Goal: Find specific page/section: Find specific page/section

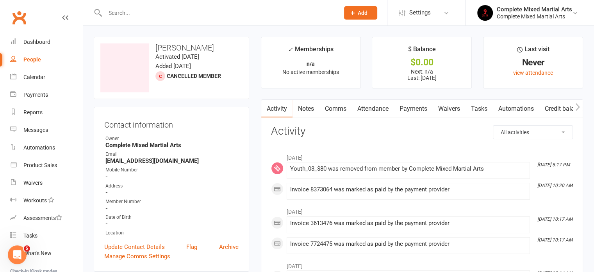
click at [27, 57] on div "People" at bounding box center [32, 59] width 18 height 6
select select "100"
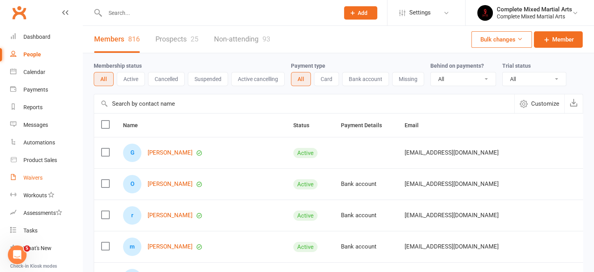
scroll to position [4, 0]
click at [39, 110] on div "Reports" at bounding box center [32, 109] width 19 height 6
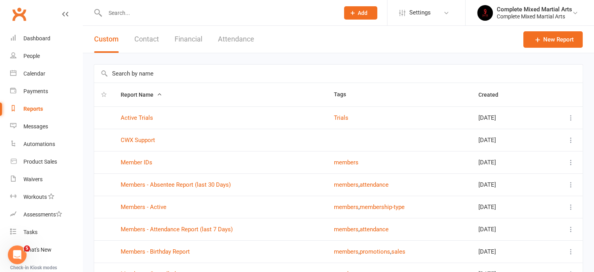
click at [216, 32] on div "Custom Contact Financial Attendance" at bounding box center [174, 39] width 183 height 27
click at [220, 34] on button "Attendance" at bounding box center [236, 39] width 36 height 27
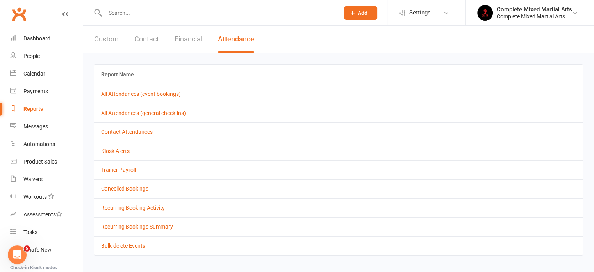
click at [186, 44] on button "Financial" at bounding box center [189, 39] width 28 height 27
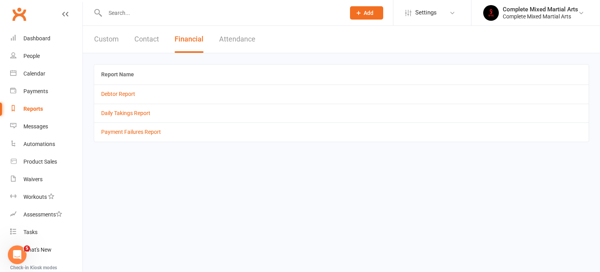
click at [158, 49] on button "Contact" at bounding box center [146, 39] width 25 height 27
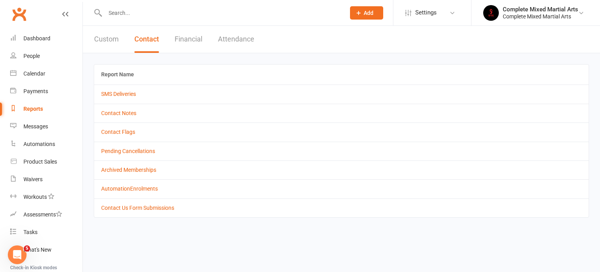
click at [124, 43] on div "Custom Contact Financial Attendance" at bounding box center [174, 39] width 183 height 27
click at [111, 38] on button "Custom" at bounding box center [106, 39] width 25 height 27
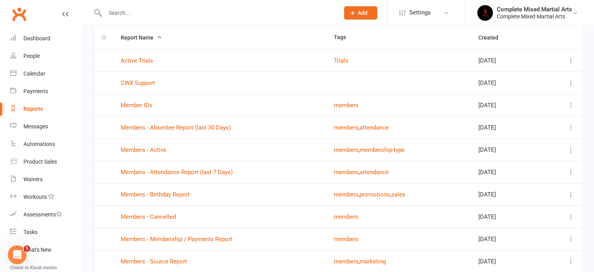
scroll to position [61, 0]
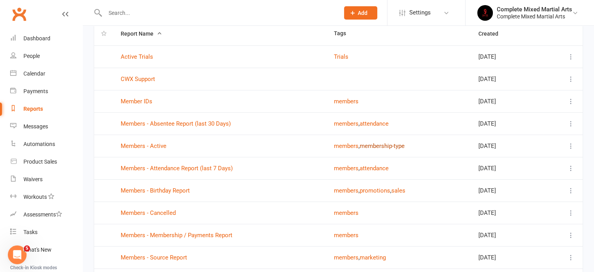
click at [378, 147] on button "membership-type" at bounding box center [382, 145] width 45 height 9
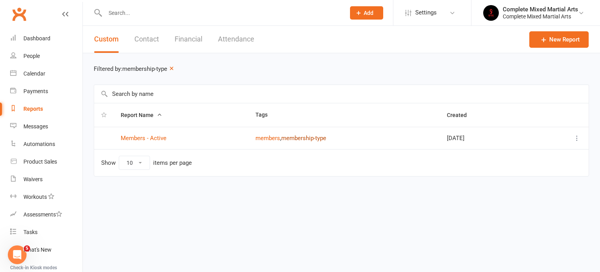
click at [306, 139] on button "membership-type" at bounding box center [303, 137] width 45 height 9
click at [263, 139] on button "members" at bounding box center [268, 137] width 25 height 9
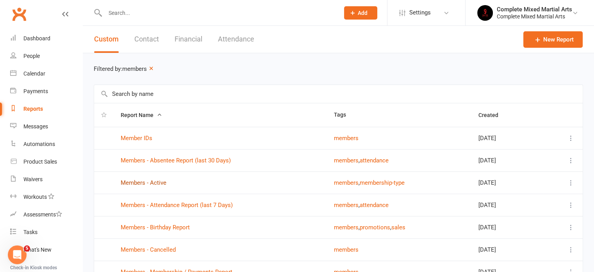
click at [134, 179] on link "Members - Active" at bounding box center [144, 182] width 46 height 7
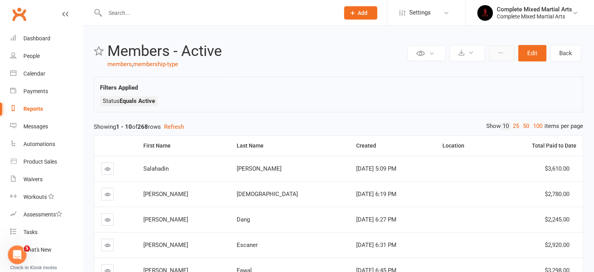
click at [503, 57] on button at bounding box center [501, 53] width 25 height 16
click at [381, 87] on div "Filters Applied Status Equals Active" at bounding box center [338, 96] width 477 height 27
click at [475, 54] on button at bounding box center [468, 53] width 36 height 16
click at [521, 80] on div "Filters Applied Status Equals Active" at bounding box center [339, 95] width 490 height 36
click at [441, 56] on button at bounding box center [427, 53] width 38 height 16
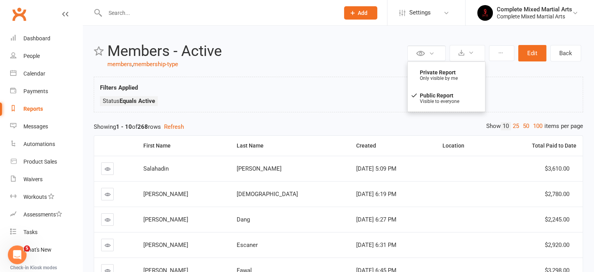
click at [534, 95] on div "Filters Applied Status Equals Active" at bounding box center [338, 96] width 477 height 27
click at [540, 49] on button "Edit" at bounding box center [533, 53] width 28 height 16
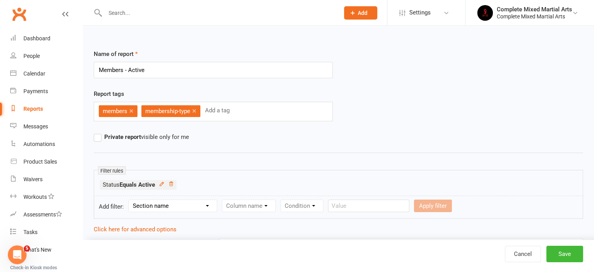
click at [178, 200] on select "Section name Contact Attendance Aggregate Payment Booking Waitlist Attendees Ca…" at bounding box center [173, 206] width 88 height 12
click at [280, 120] on div "members × membership-type × Add a tag" at bounding box center [213, 112] width 239 height 20
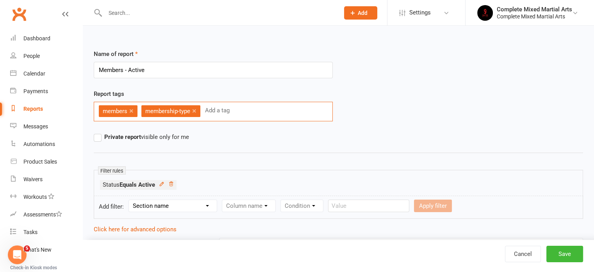
click at [166, 107] on span "membership-type" at bounding box center [167, 110] width 45 height 7
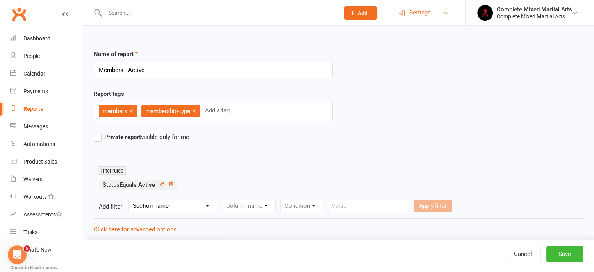
click at [413, 11] on span "Settings" at bounding box center [420, 13] width 21 height 18
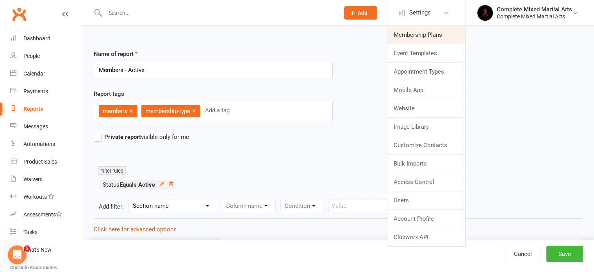
click at [424, 38] on link "Membership Plans" at bounding box center [427, 35] width 78 height 18
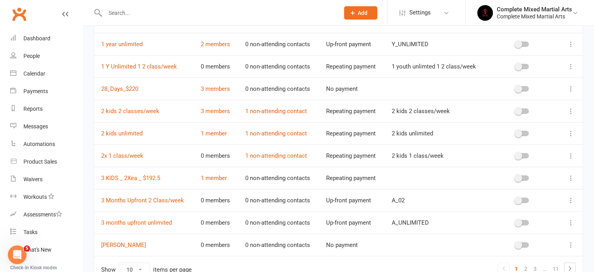
scroll to position [89, 0]
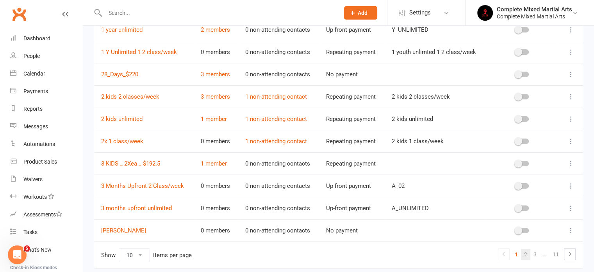
click at [525, 254] on link "2" at bounding box center [525, 254] width 9 height 11
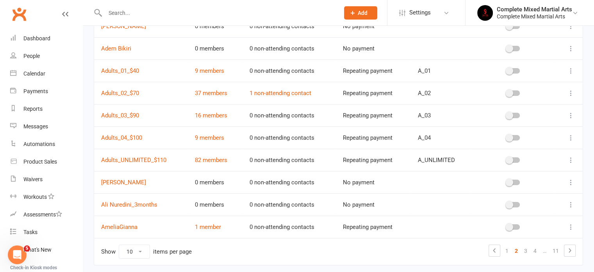
scroll to position [92, 0]
click at [525, 248] on link "3" at bounding box center [525, 250] width 9 height 11
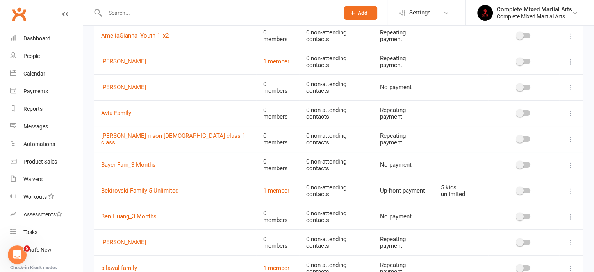
scroll to position [85, 0]
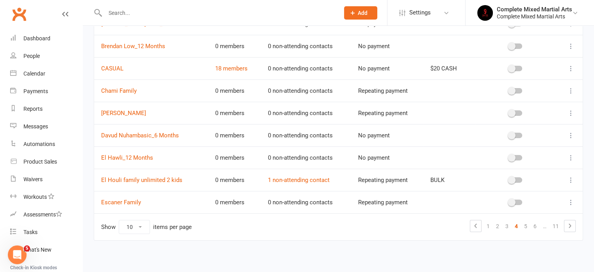
scroll to position [117, 0]
click at [528, 228] on link "5" at bounding box center [525, 225] width 9 height 11
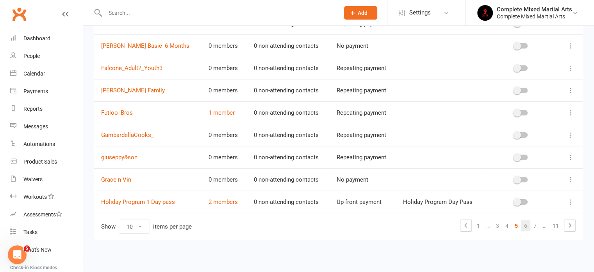
click at [529, 225] on link "6" at bounding box center [525, 225] width 9 height 11
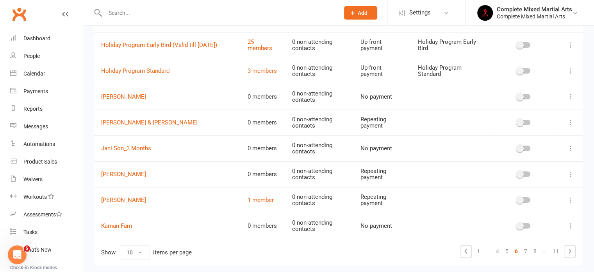
scroll to position [155, 0]
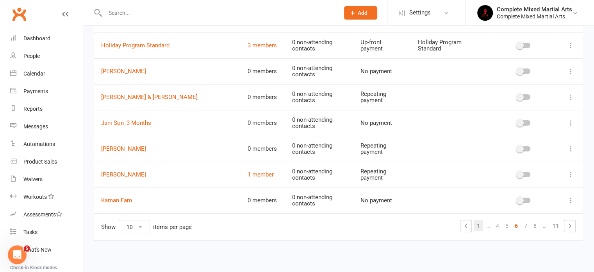
click at [476, 228] on link "1" at bounding box center [478, 225] width 9 height 11
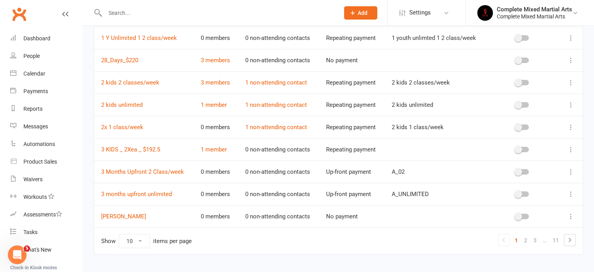
scroll to position [104, 0]
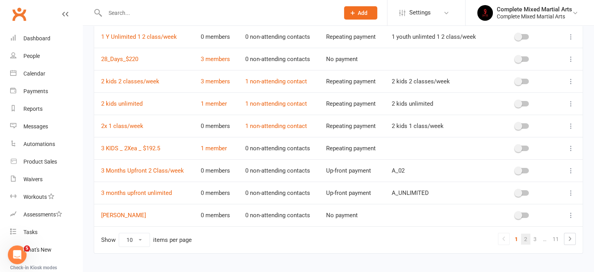
click at [524, 237] on link "2" at bounding box center [525, 238] width 9 height 11
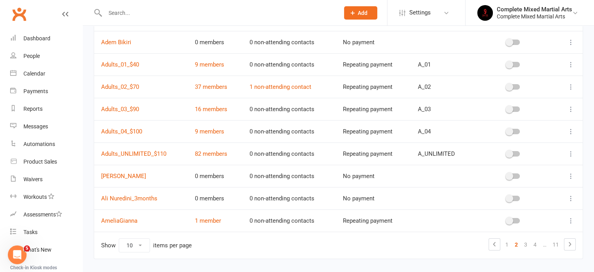
scroll to position [100, 0]
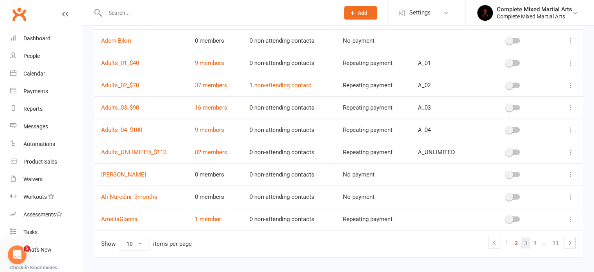
click at [526, 242] on link "3" at bounding box center [525, 242] width 9 height 11
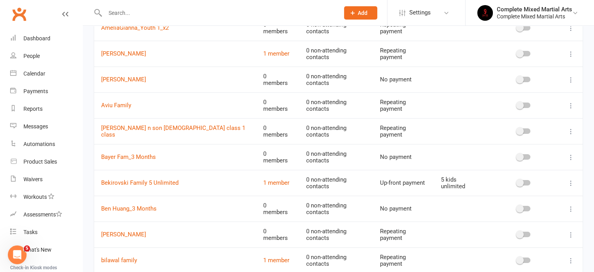
scroll to position [98, 0]
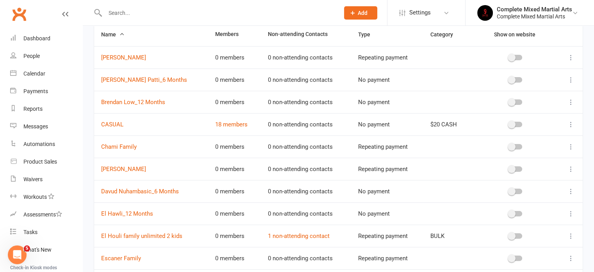
scroll to position [117, 0]
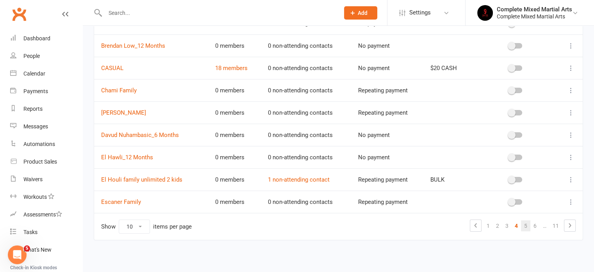
click at [529, 227] on link "5" at bounding box center [525, 225] width 9 height 11
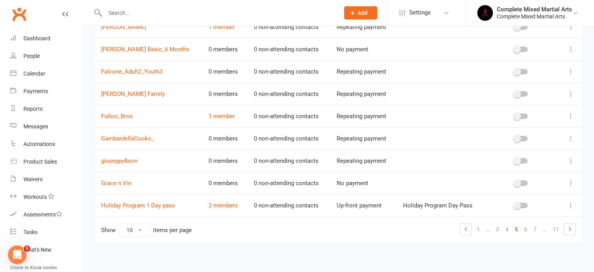
scroll to position [114, 0]
click at [525, 229] on link "6" at bounding box center [525, 228] width 9 height 11
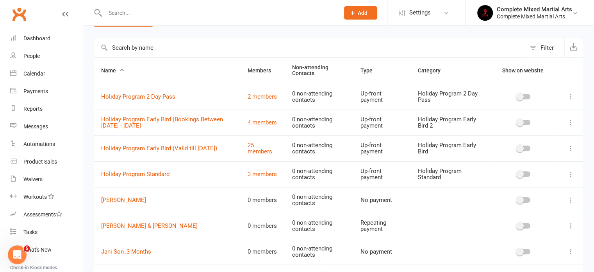
scroll to position [155, 0]
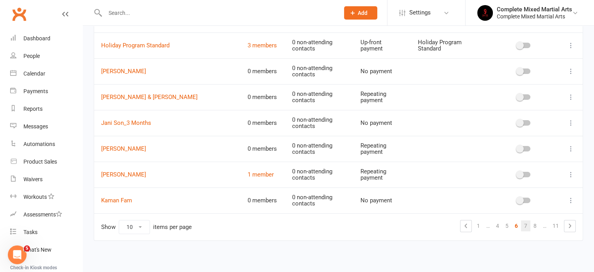
click at [525, 226] on link "7" at bounding box center [525, 225] width 9 height 11
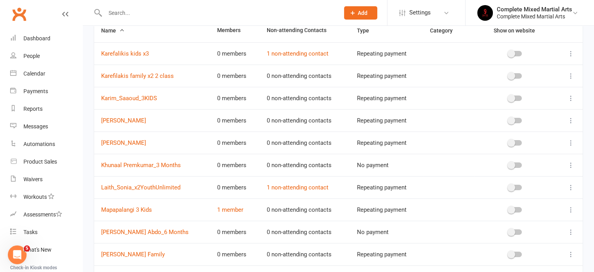
scroll to position [117, 0]
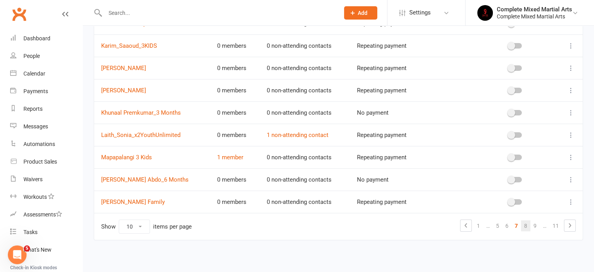
click at [528, 228] on link "8" at bounding box center [525, 225] width 9 height 11
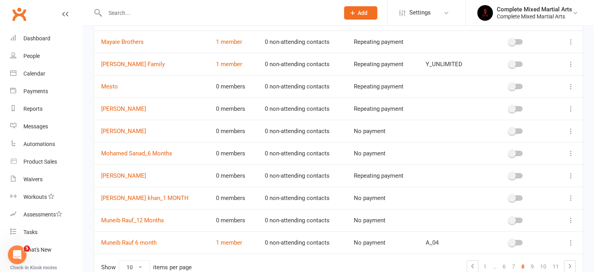
scroll to position [78, 0]
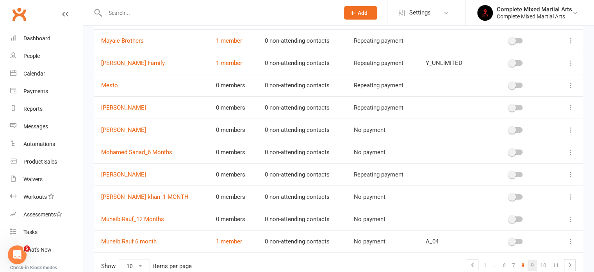
click at [531, 263] on link "9" at bounding box center [532, 264] width 9 height 11
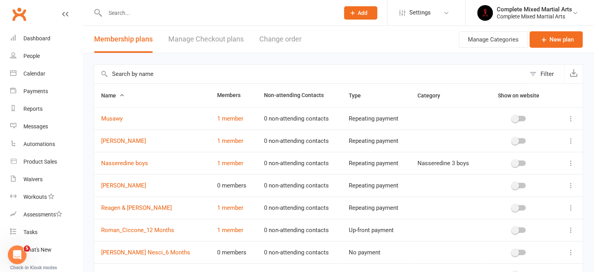
scroll to position [117, 0]
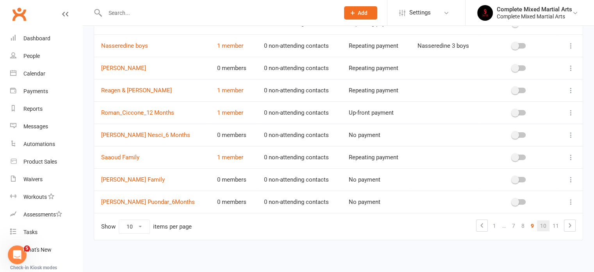
click at [539, 226] on link "10" at bounding box center [543, 225] width 13 height 11
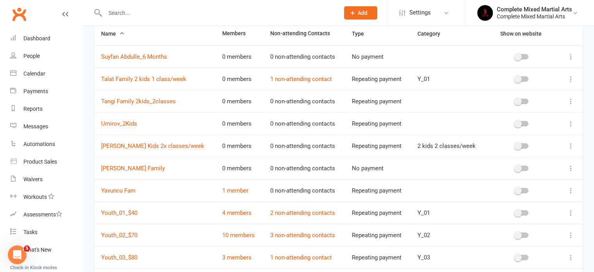
scroll to position [109, 0]
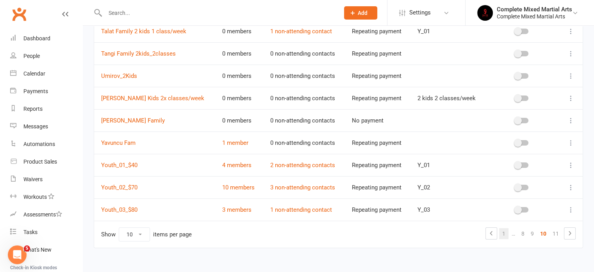
click at [503, 233] on link "1" at bounding box center [503, 233] width 9 height 11
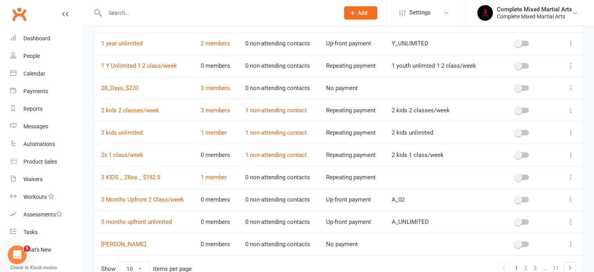
scroll to position [98, 0]
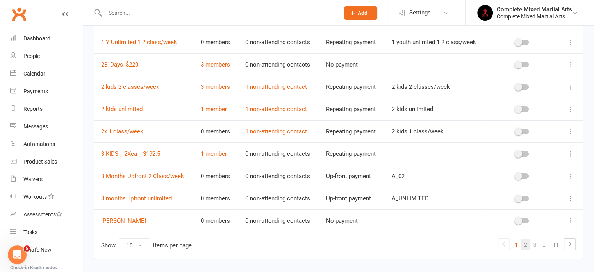
click at [525, 243] on link "2" at bounding box center [525, 244] width 9 height 11
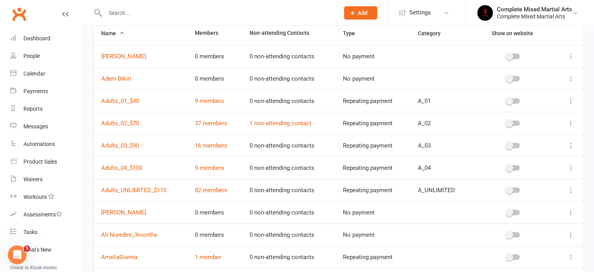
scroll to position [61, 0]
